Goal: Task Accomplishment & Management: Use online tool/utility

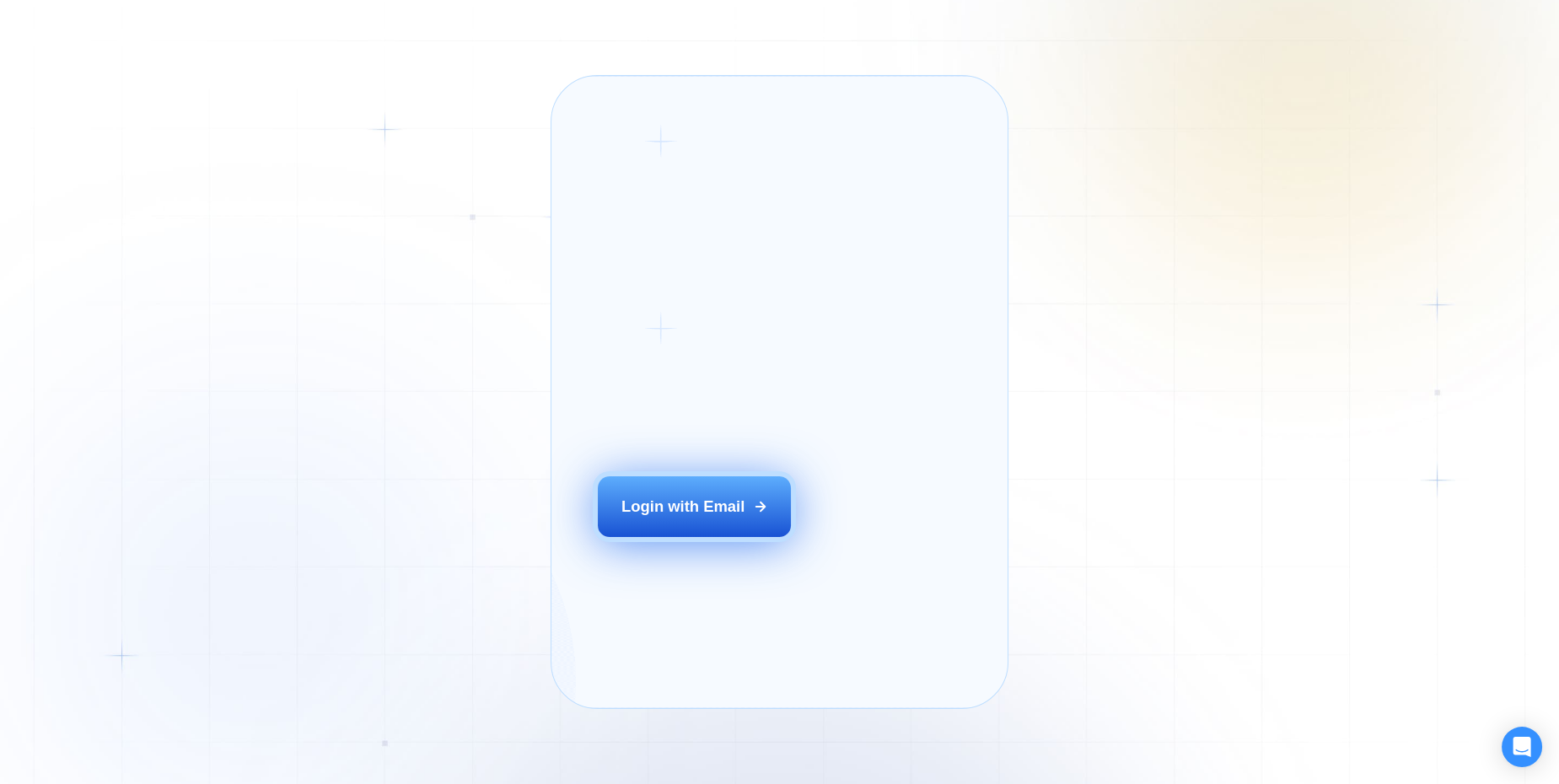
click at [671, 537] on button "Login with Email" at bounding box center [694, 506] width 193 height 61
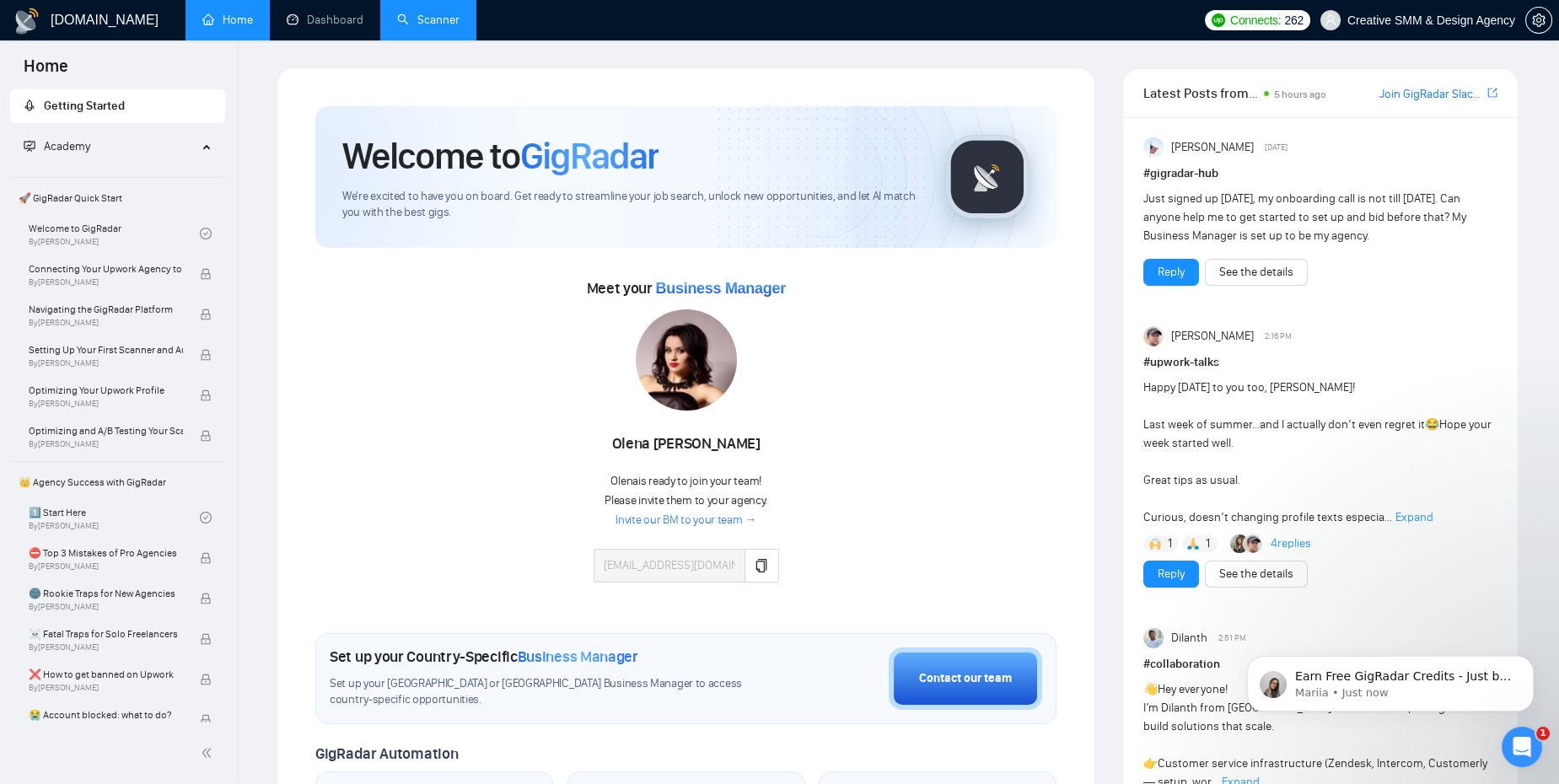
click at [434, 27] on link "Scanner" at bounding box center [428, 19] width 62 height 15
